Goal: Check status: Check status

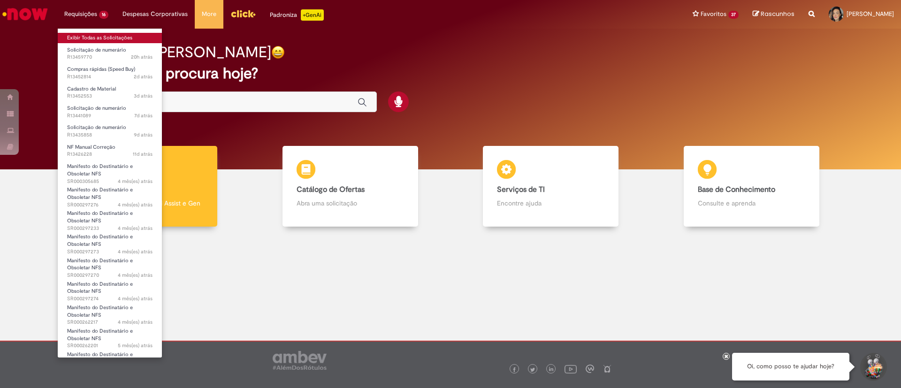
click at [86, 39] on link "Exibir Todas as Solicitações" at bounding box center [110, 38] width 104 height 10
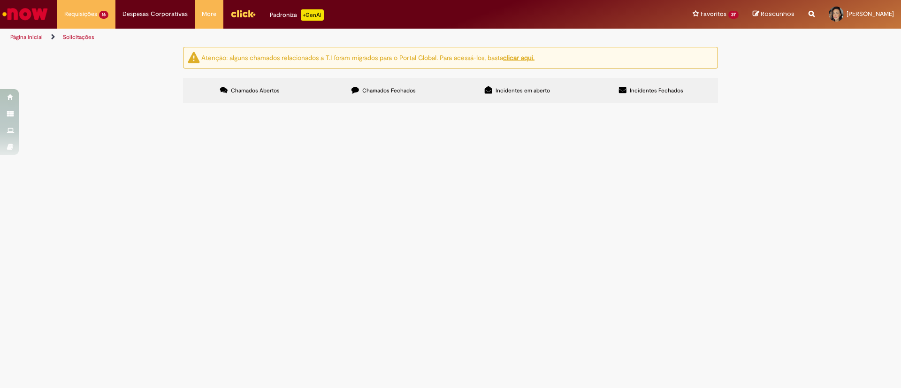
click at [0, 0] on span "Acordo Logistico - [GEOGRAPHIC_DATA] - [DATE]" at bounding box center [0, 0] width 0 height 0
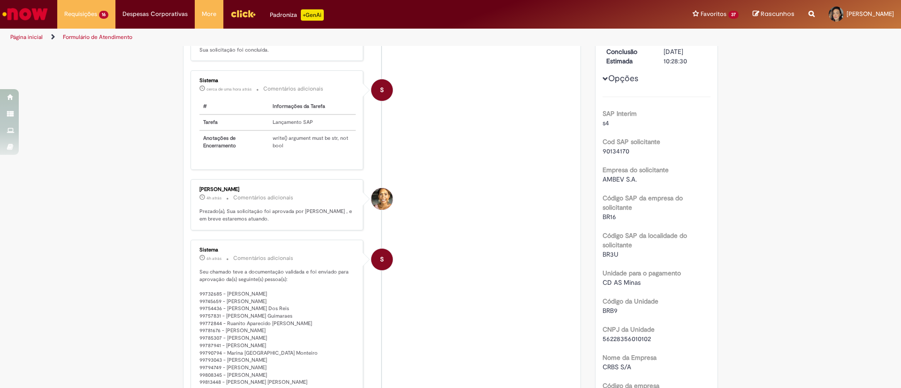
scroll to position [70, 0]
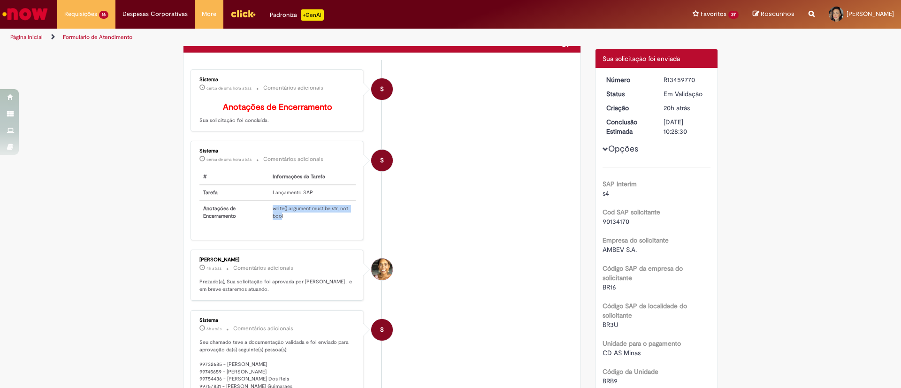
drag, startPoint x: 266, startPoint y: 218, endPoint x: 275, endPoint y: 225, distance: 12.4
click at [275, 223] on td "write() argument must be str, not bool" at bounding box center [312, 212] width 87 height 23
copy td "write() argument must be str, not boo"
click at [449, 228] on li "S Sistema cerca de uma hora atrás cerca de uma hora atrás Comentários adicionai…" at bounding box center [381, 190] width 383 height 99
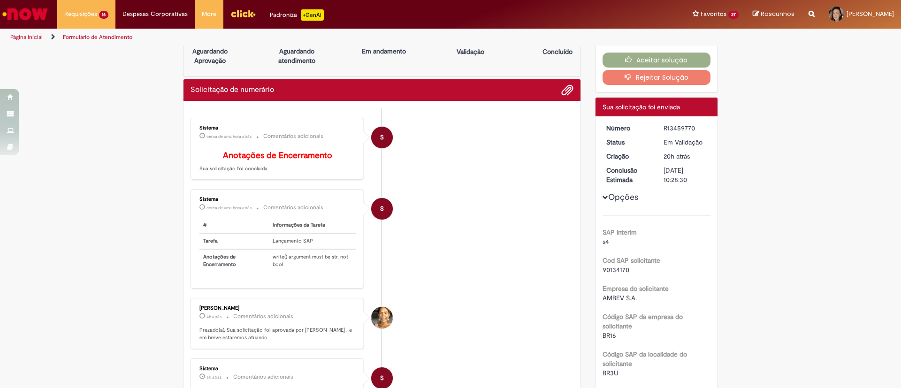
scroll to position [0, 0]
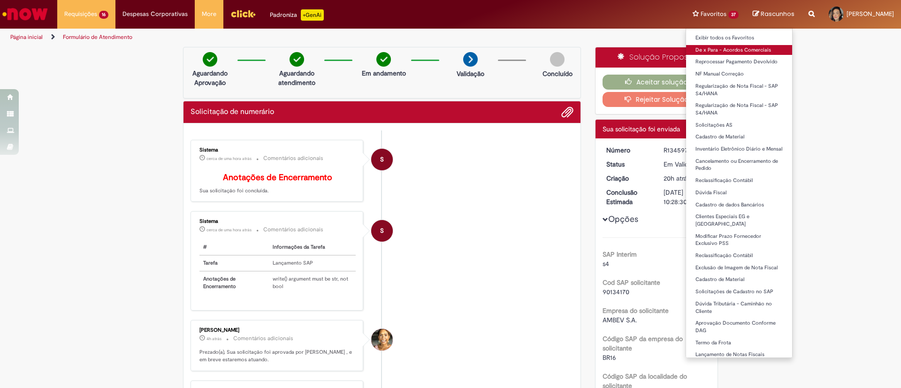
click at [705, 48] on link "De x Para - Acordos Comerciais" at bounding box center [739, 50] width 106 height 10
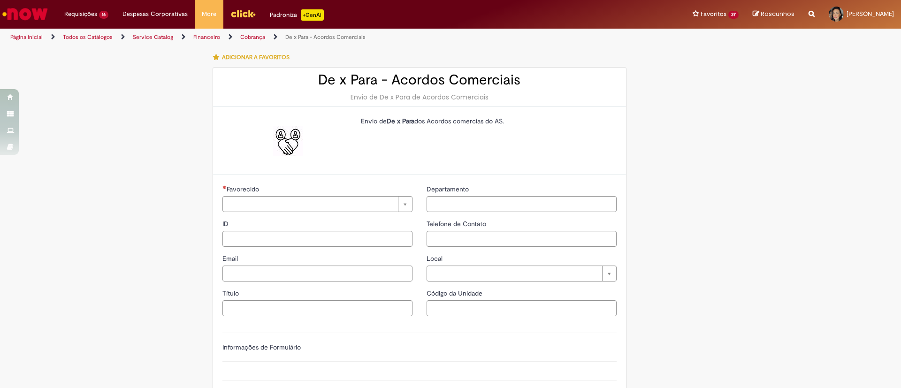
type input "********"
type input "**********"
type input "****"
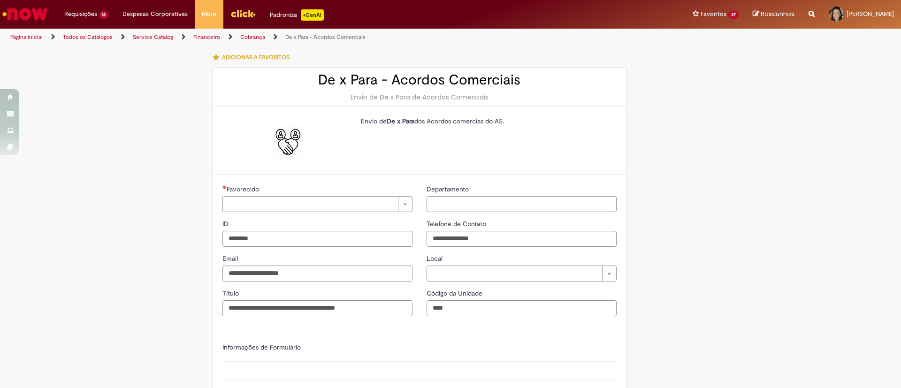
type input "**********"
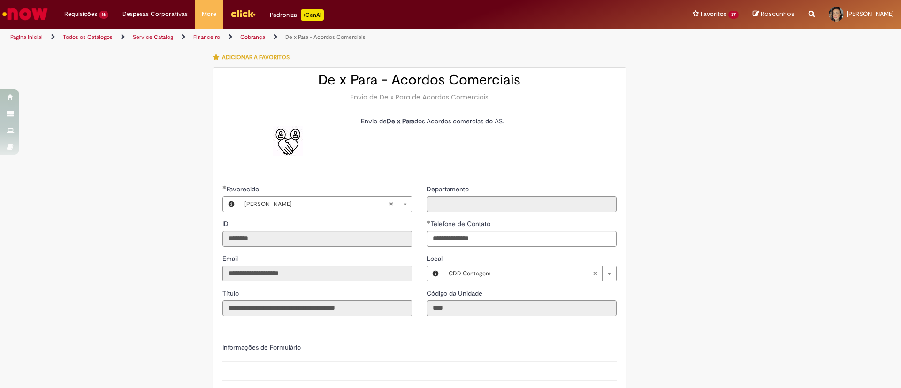
type input "**********"
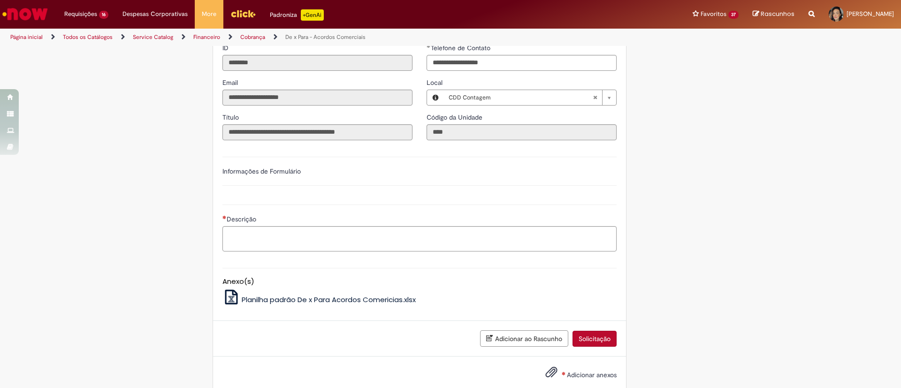
scroll to position [196, 0]
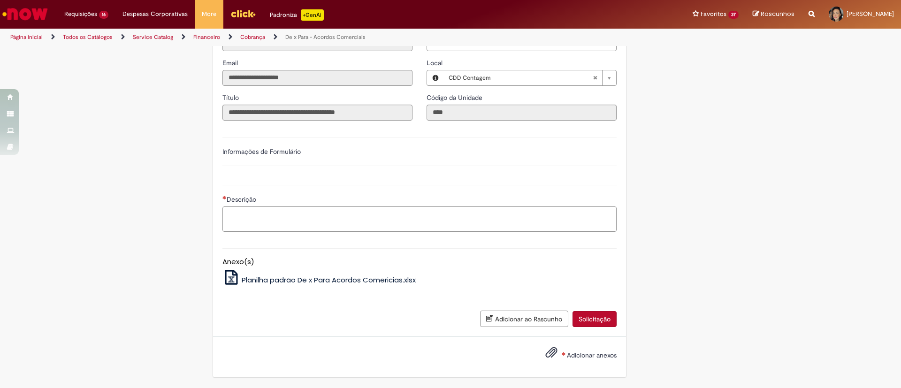
click at [319, 219] on textarea "Descrição" at bounding box center [419, 218] width 394 height 25
click at [578, 353] on span "Adicionar anexos" at bounding box center [592, 355] width 50 height 8
click at [0, 0] on input "Adicionar anexos" at bounding box center [0, 0] width 0 height 0
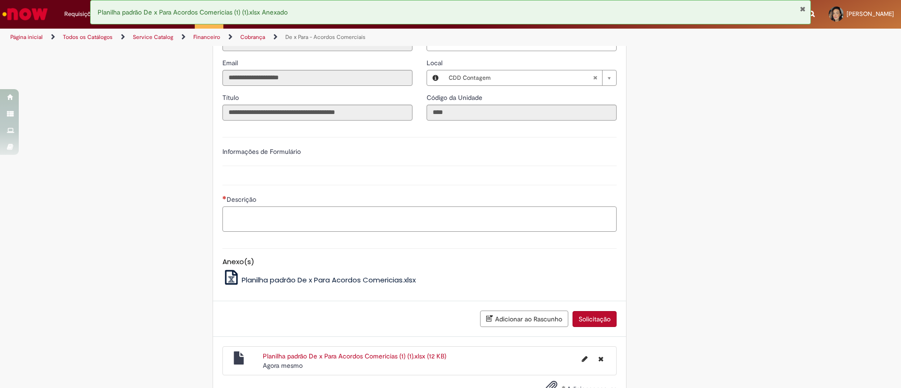
click at [369, 229] on textarea "Descrição" at bounding box center [419, 218] width 394 height 25
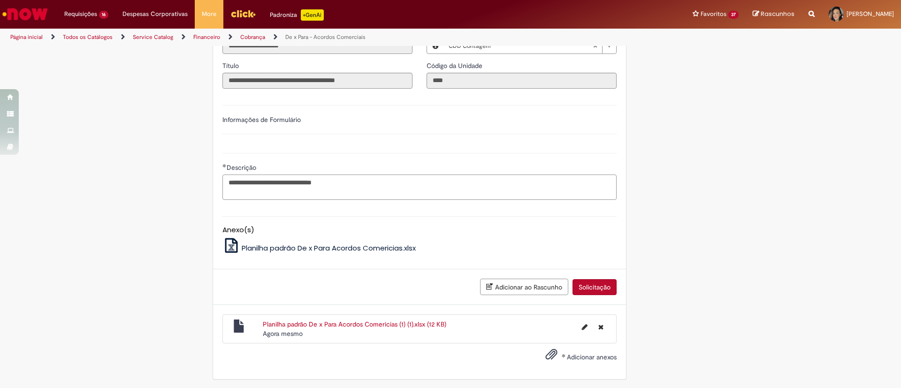
scroll to position [229, 0]
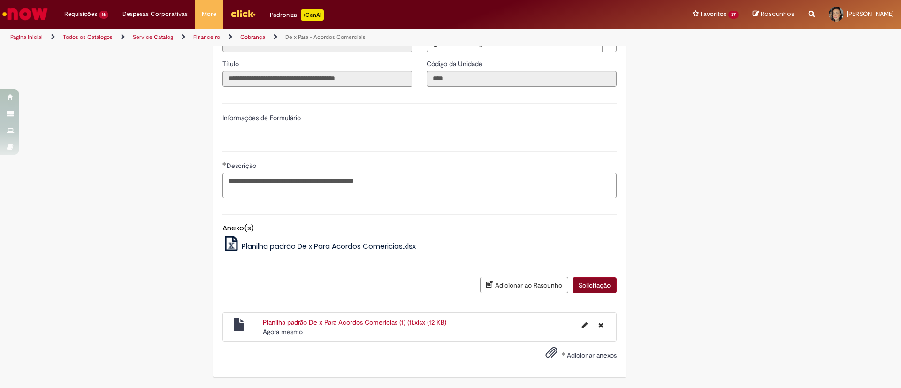
type textarea "**********"
click at [589, 281] on button "Solicitação" at bounding box center [594, 285] width 44 height 16
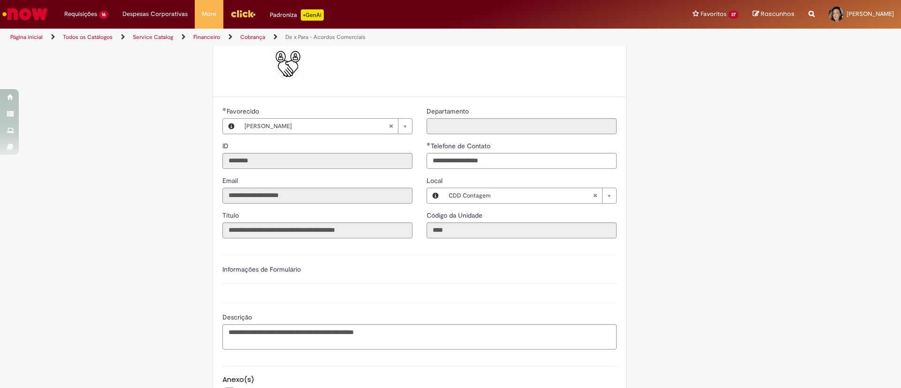
scroll to position [0, 0]
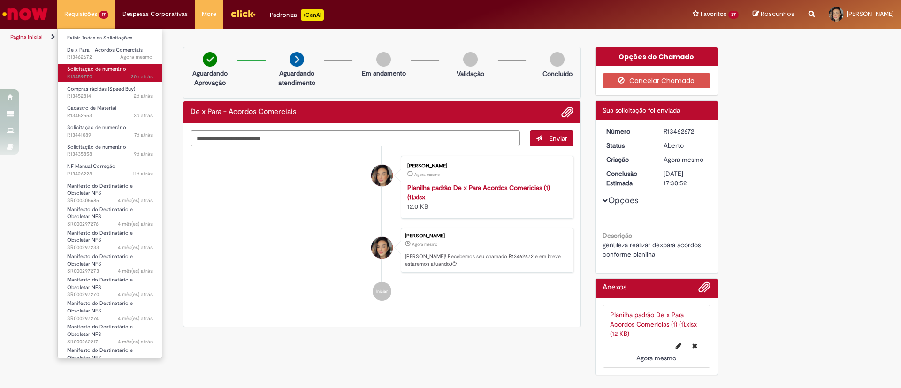
click at [81, 71] on span "Solicitação de numerário" at bounding box center [96, 69] width 59 height 7
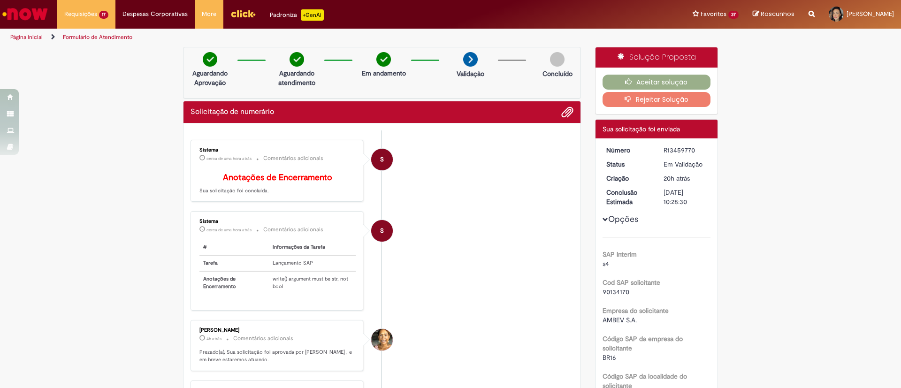
drag, startPoint x: 655, startPoint y: 149, endPoint x: 690, endPoint y: 152, distance: 34.8
click at [690, 152] on dd "R13459770" at bounding box center [685, 149] width 58 height 9
copy div "R13459770"
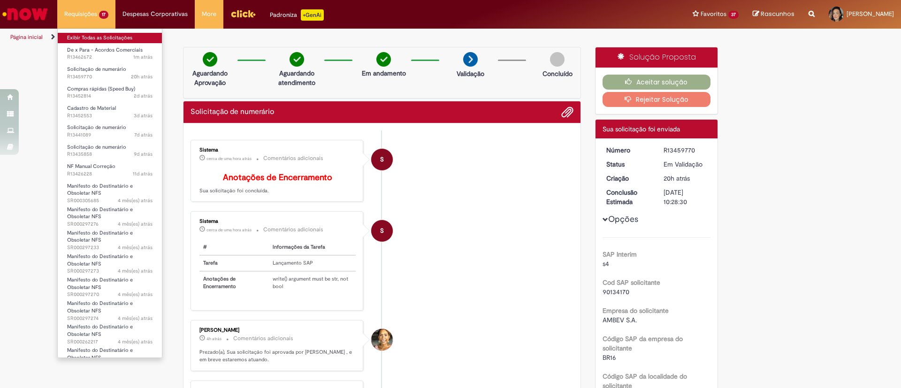
click at [107, 42] on link "Exibir Todas as Solicitações" at bounding box center [110, 38] width 104 height 10
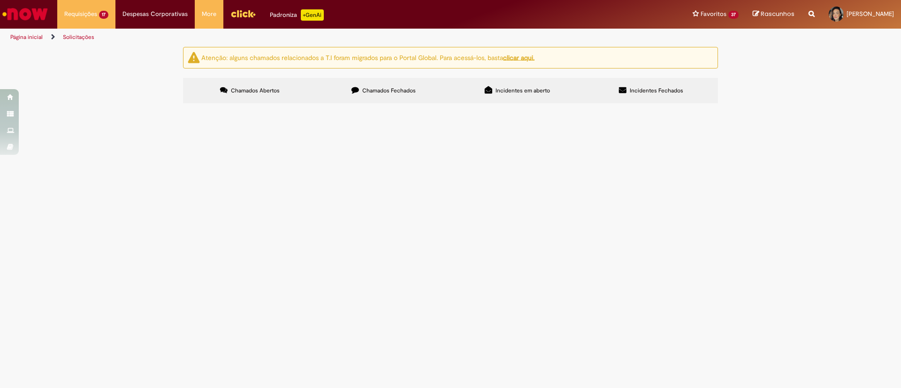
drag, startPoint x: 219, startPoint y: 167, endPoint x: 192, endPoint y: 167, distance: 26.7
click at [0, 0] on td "R13462672" at bounding box center [0, 0] width 0 height 0
copy span "R13462672"
click at [0, 0] on span "R13459770" at bounding box center [0, 0] width 0 height 0
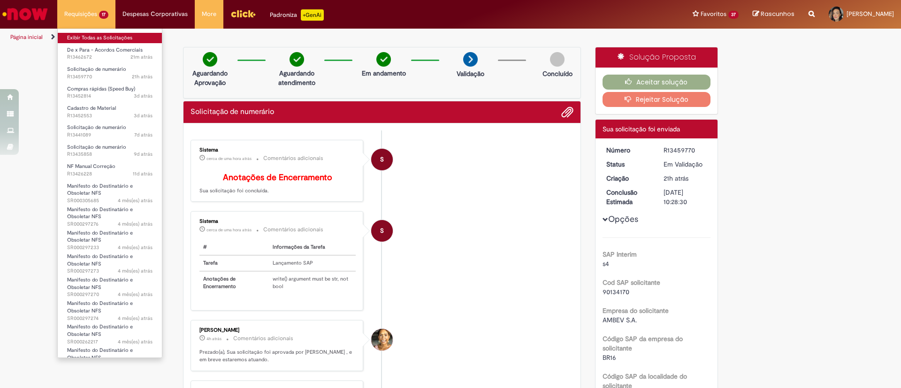
click at [91, 41] on link "Exibir Todas as Solicitações" at bounding box center [110, 38] width 104 height 10
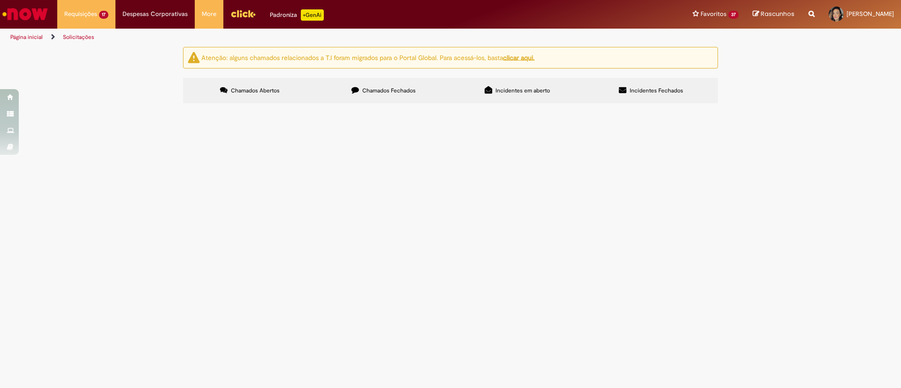
click at [385, 89] on span "Chamados Fechados" at bounding box center [388, 91] width 53 height 8
click at [0, 0] on span "Acordo Logistico - DMA/EPA - [DATE]" at bounding box center [0, 0] width 0 height 0
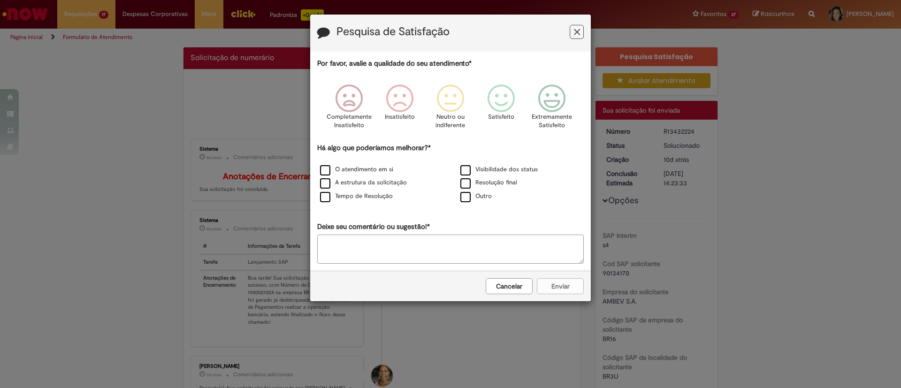
click at [577, 30] on icon "Feedback" at bounding box center [577, 32] width 6 height 10
